Goal: Task Accomplishment & Management: Use online tool/utility

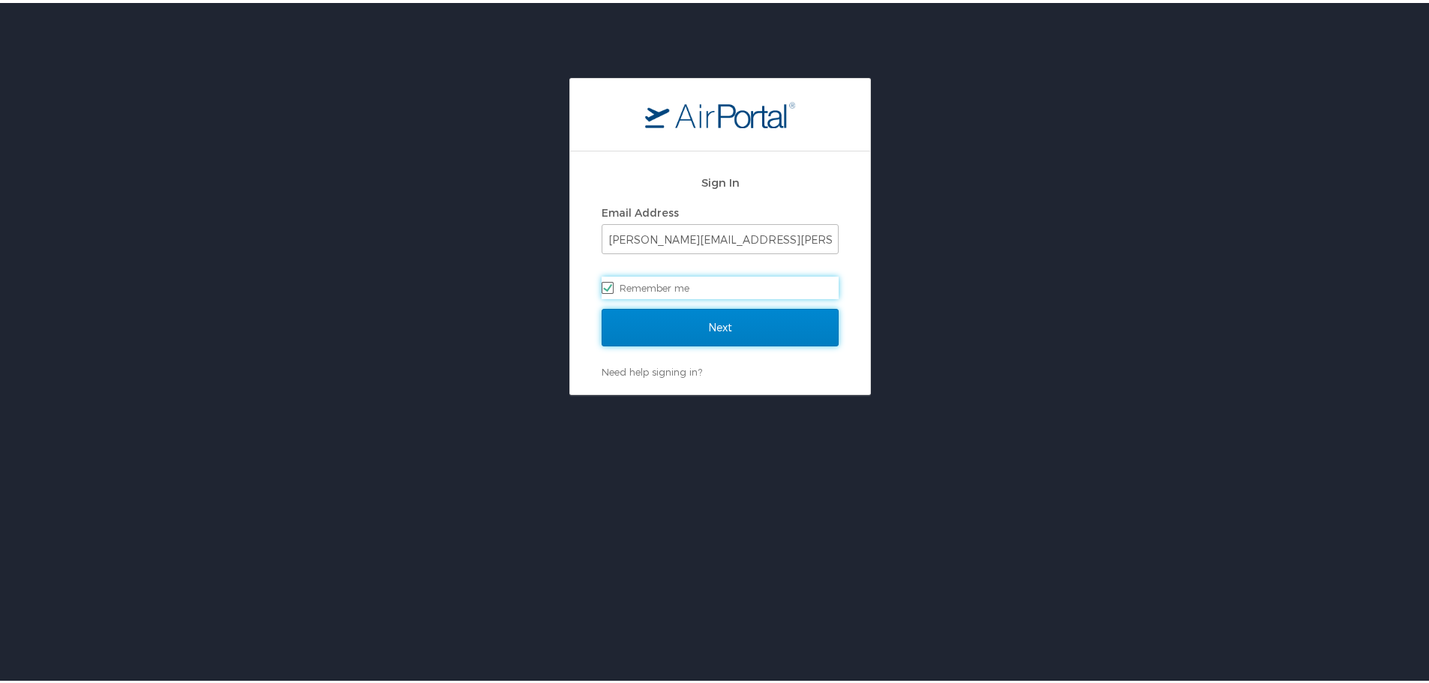
click at [703, 327] on input "Next" at bounding box center [719, 324] width 237 height 37
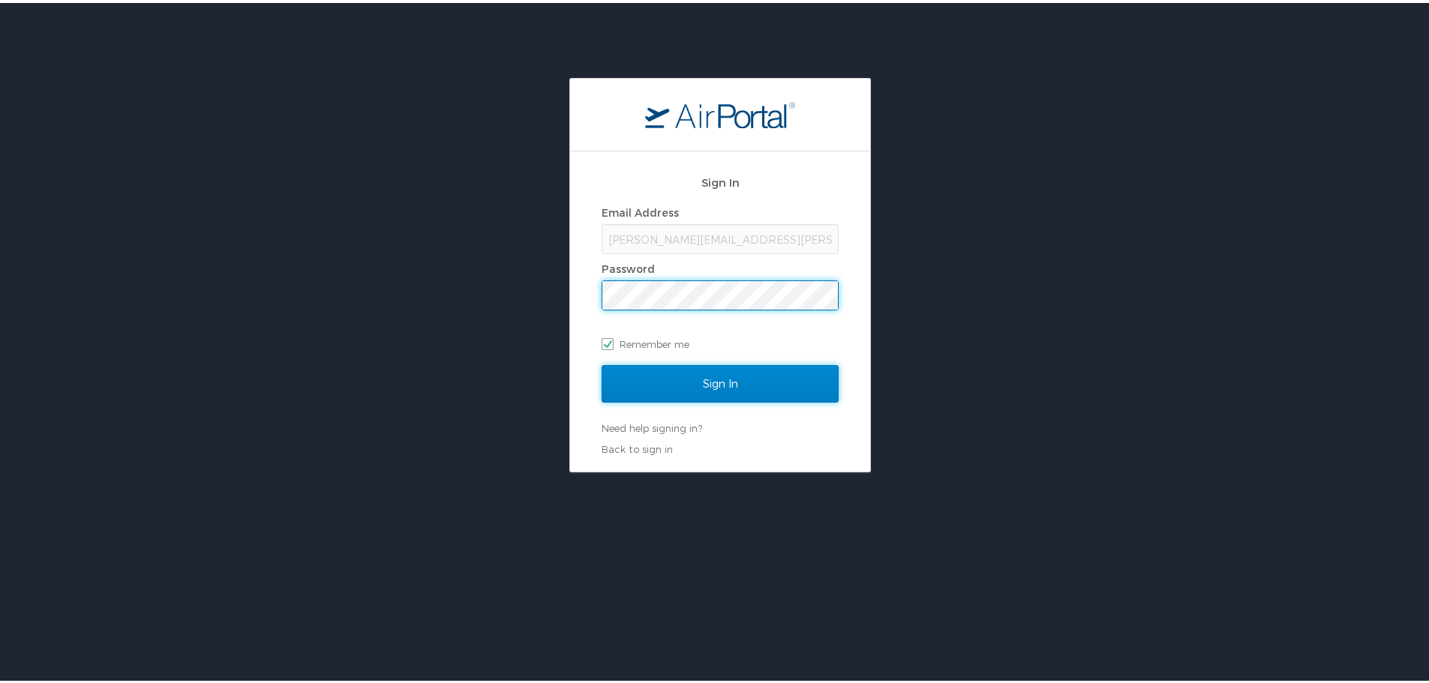
click at [697, 376] on input "Sign In" at bounding box center [719, 380] width 237 height 37
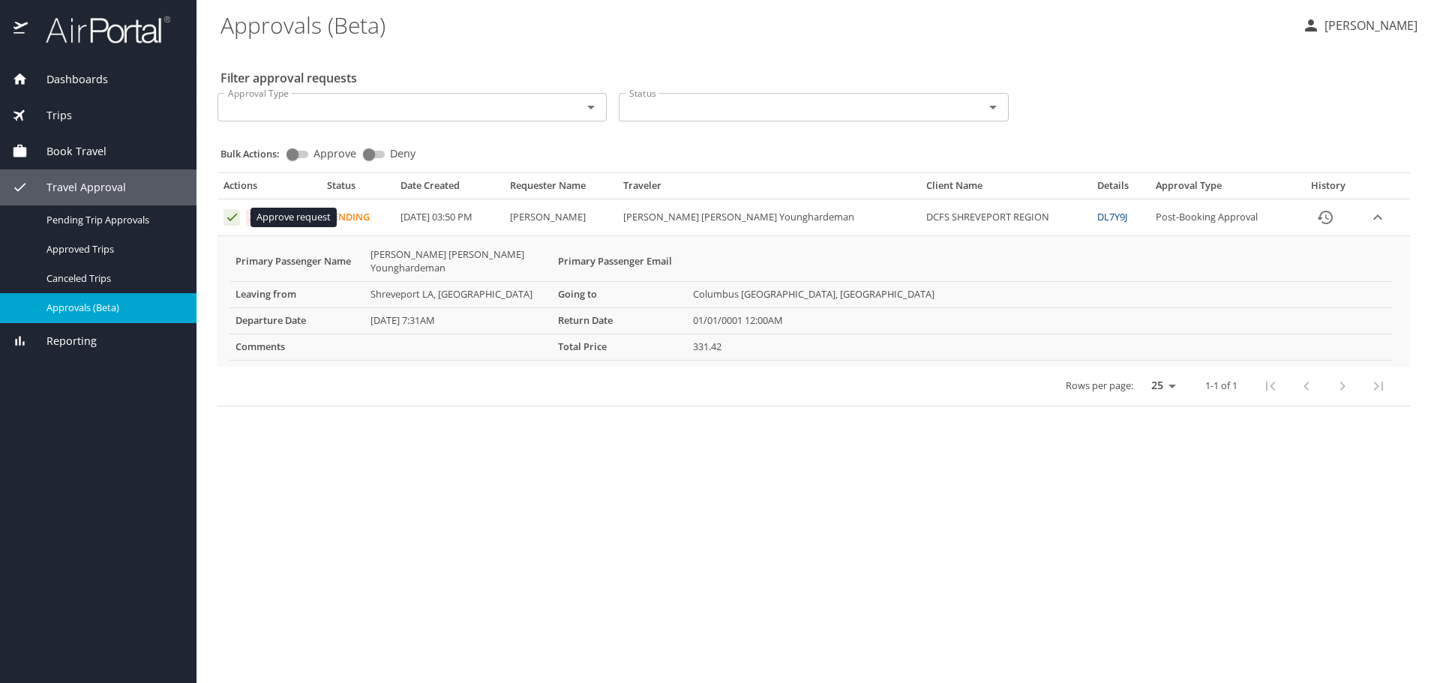
click at [231, 218] on icon "Approval table" at bounding box center [232, 217] width 14 height 14
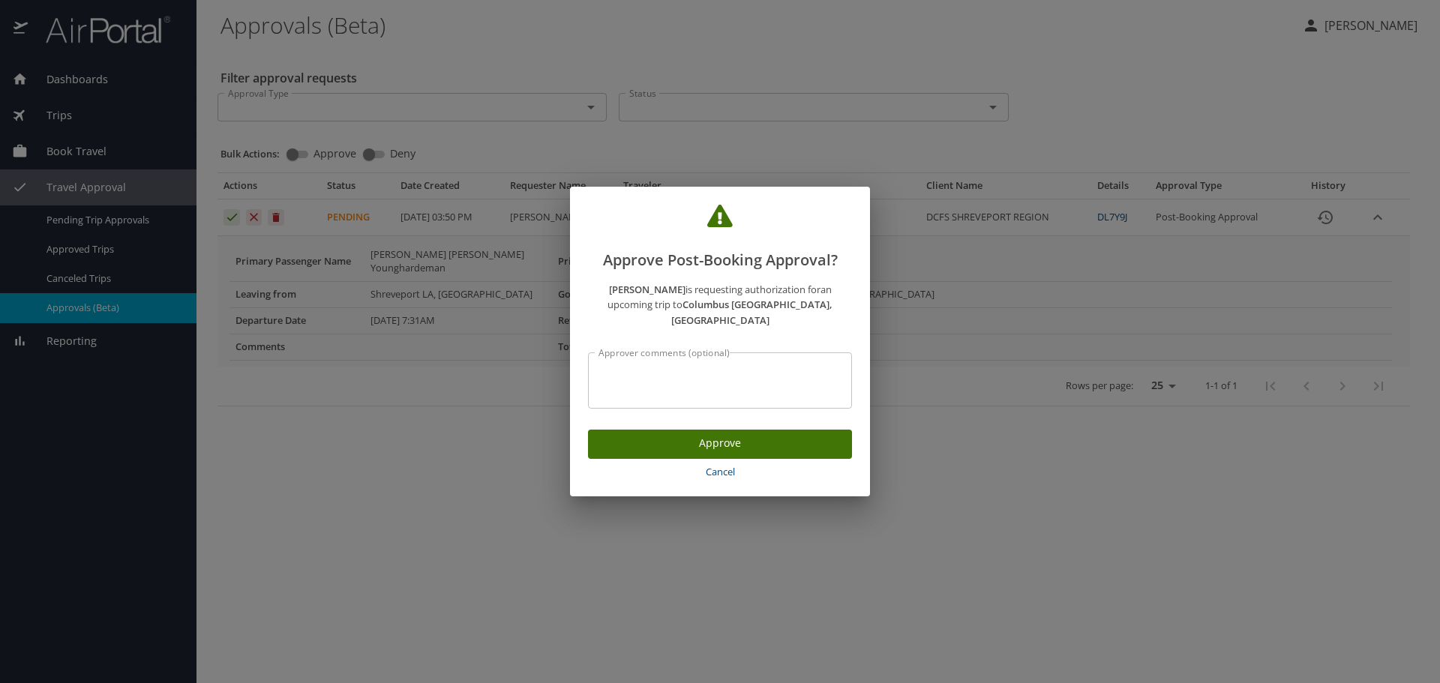
click at [730, 440] on span "Approve" at bounding box center [720, 443] width 240 height 19
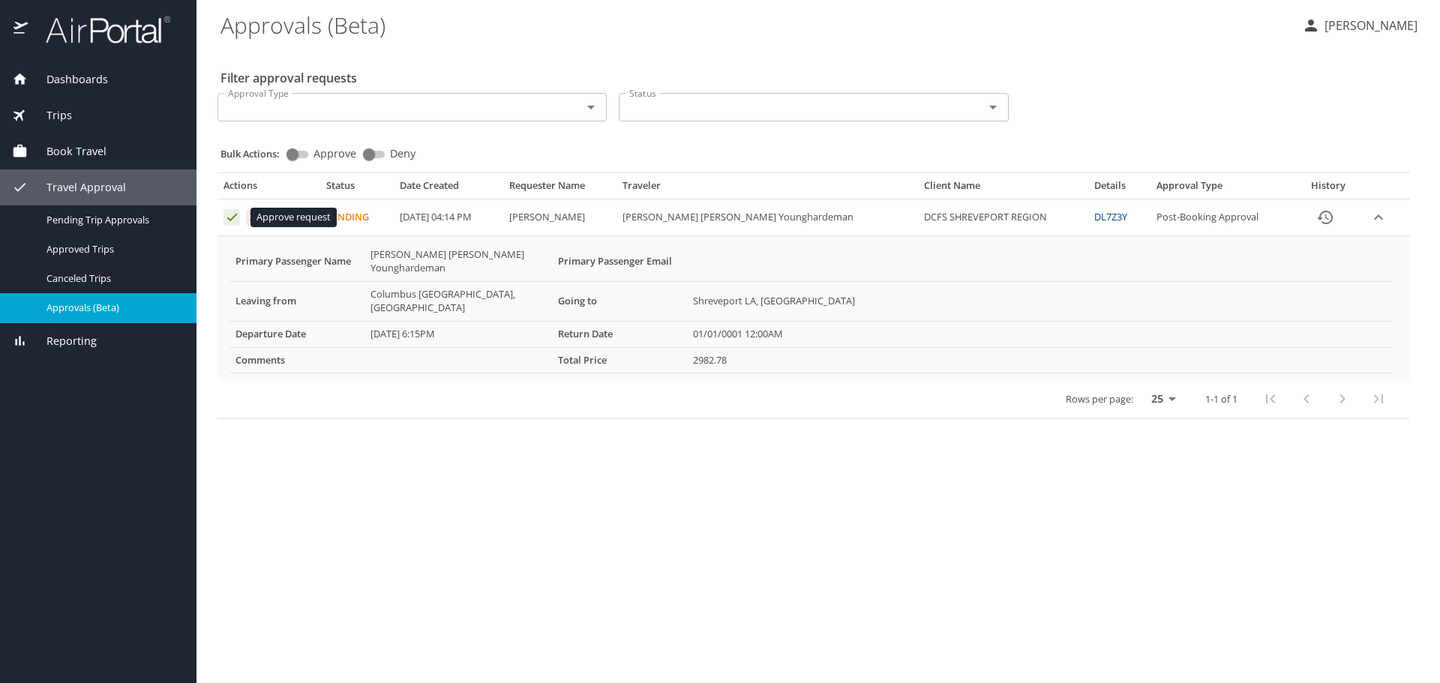
click at [231, 217] on icon "Approval table" at bounding box center [232, 217] width 14 height 14
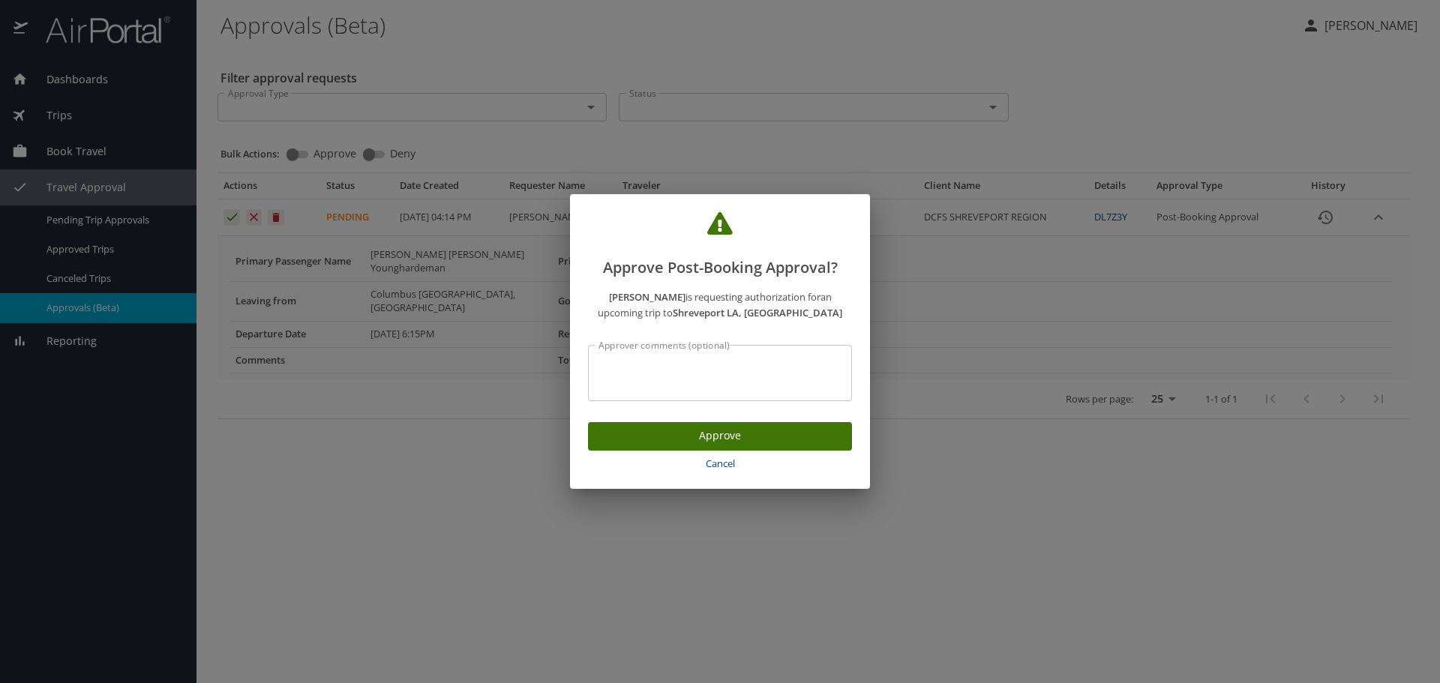
click at [718, 436] on span "Approve" at bounding box center [720, 436] width 240 height 19
